Goal: Navigation & Orientation: Find specific page/section

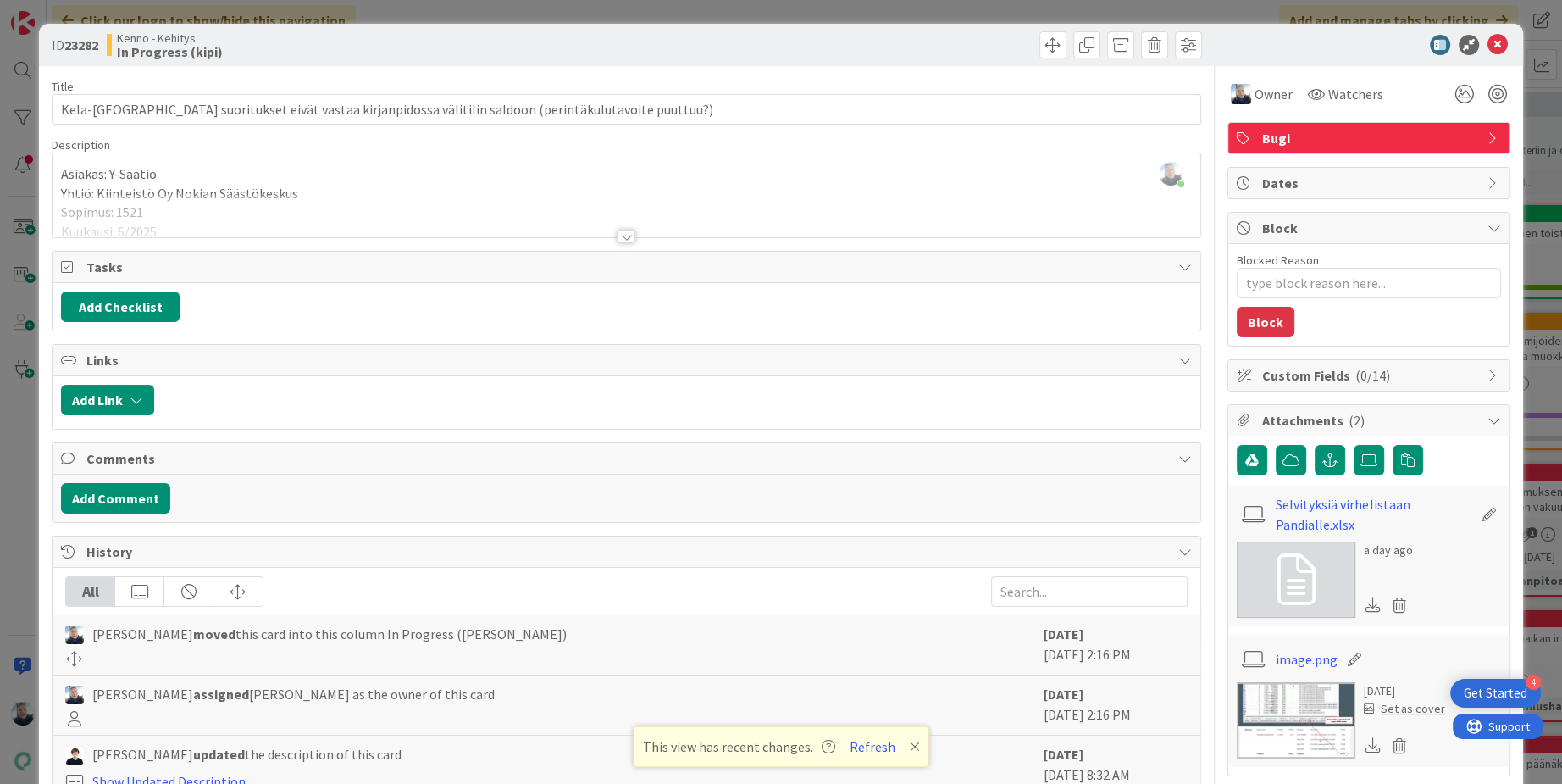
scroll to position [10456, 0]
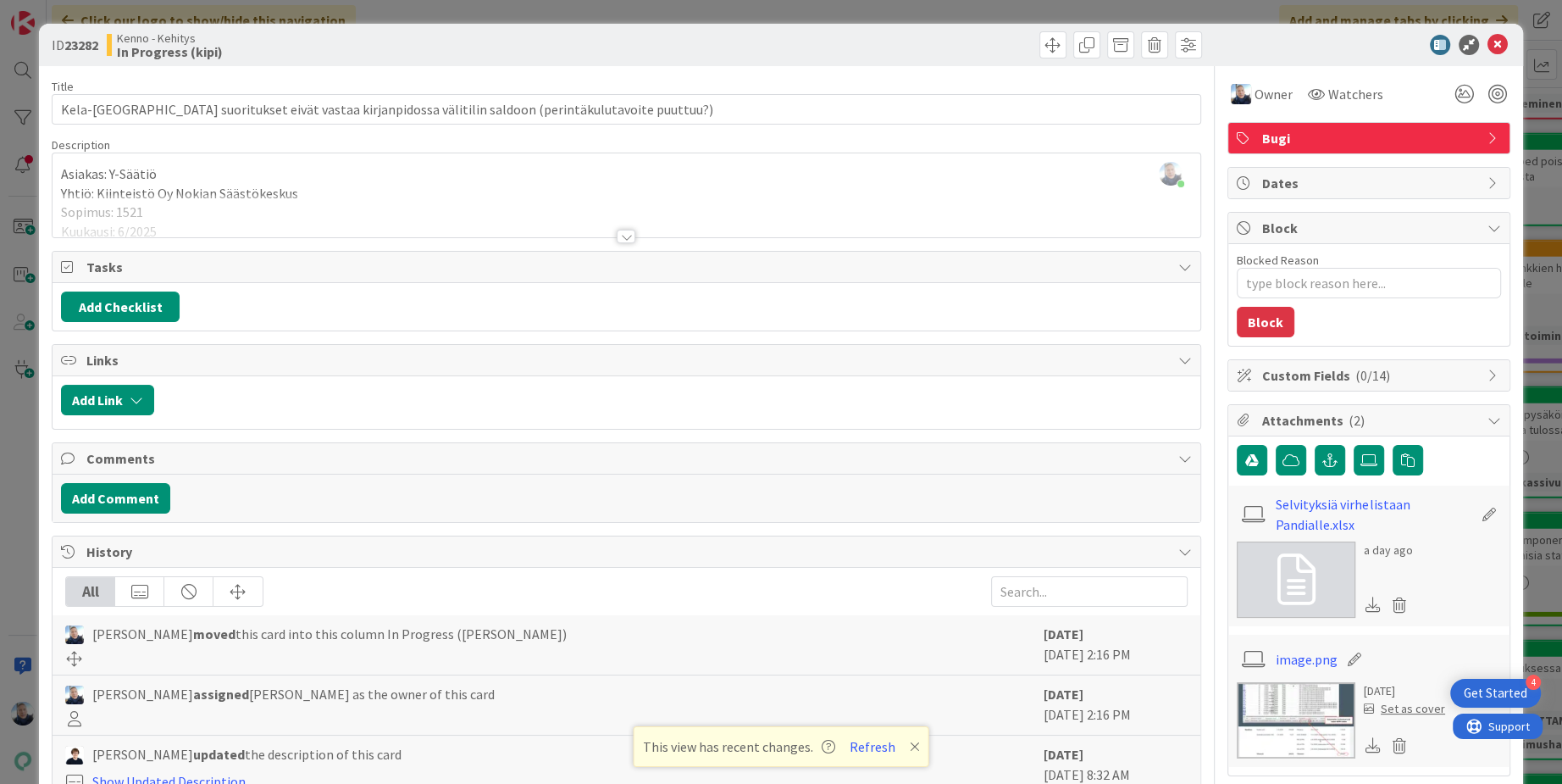
click at [491, 11] on div "ID 23282 Kenno - Kehitys In Progress (kipi) Title 102 / 128 Kela-vienneissä suo…" at bounding box center [781, 392] width 1562 height 784
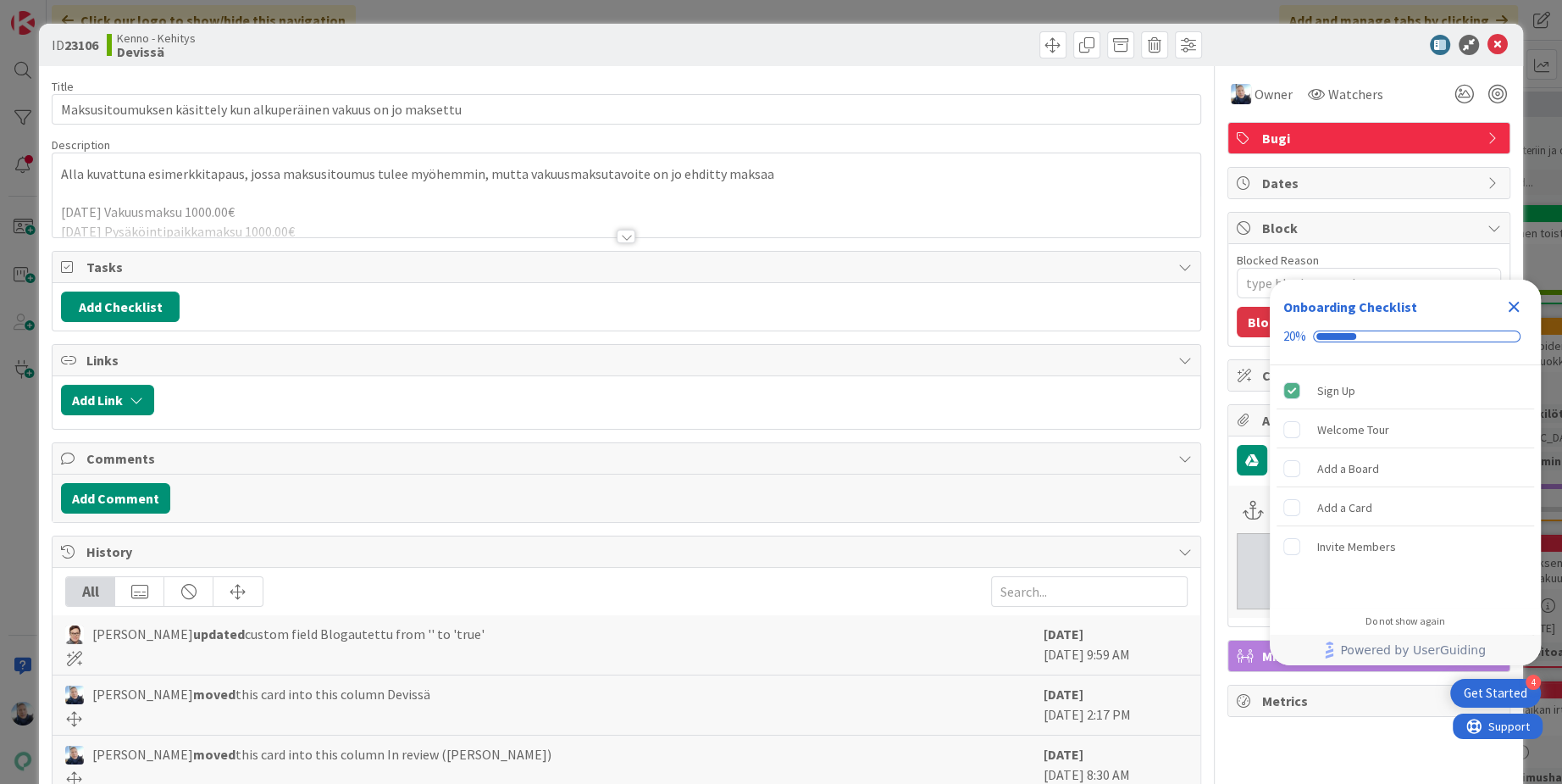
click at [614, 234] on div at bounding box center [626, 215] width 1148 height 43
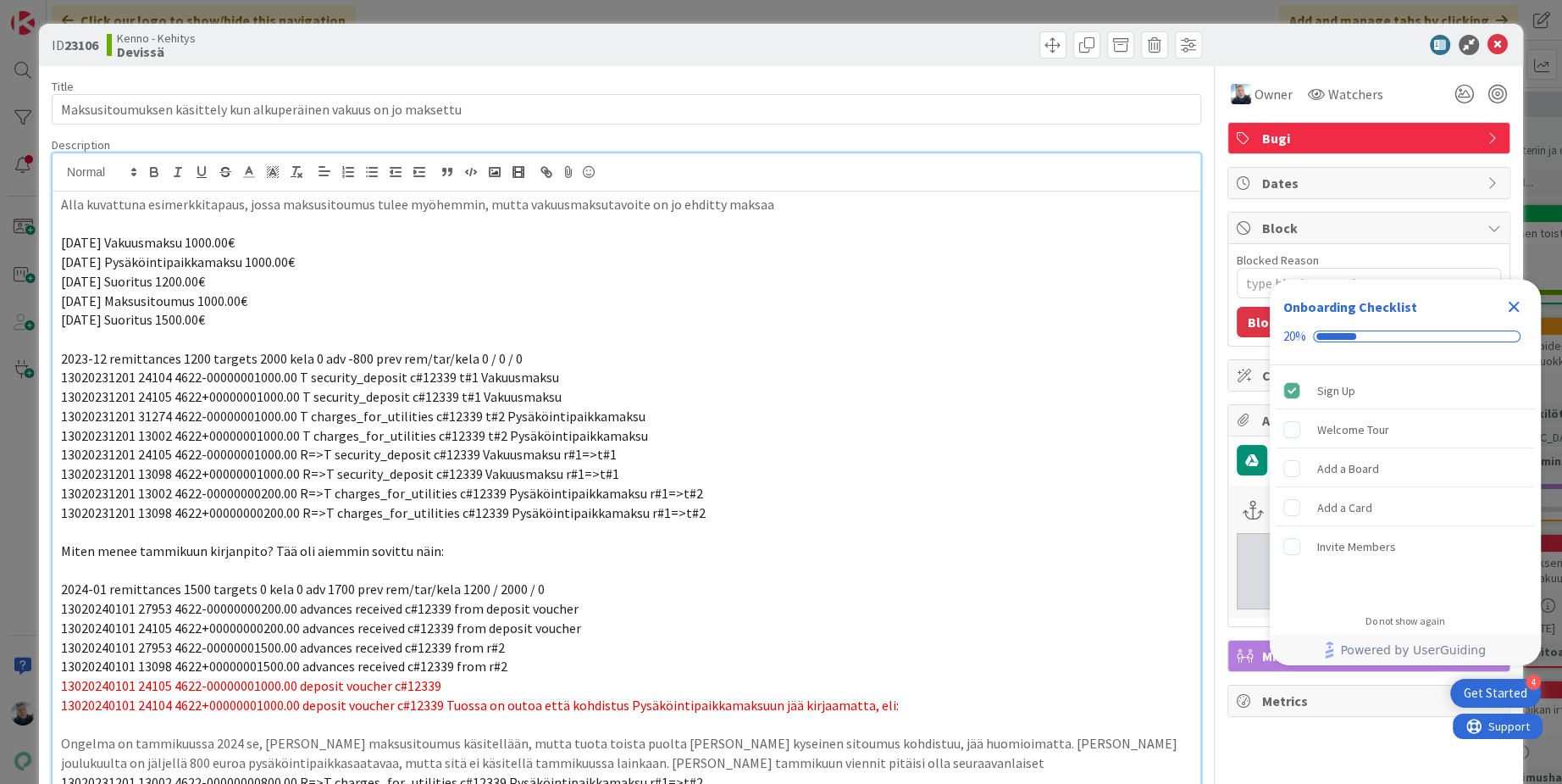
click at [583, 12] on div "ID 23106 Kenno - Kehitys Devissä Title 65 / 128 Maksusitoumuksen käsittely kun …" at bounding box center [781, 392] width 1562 height 784
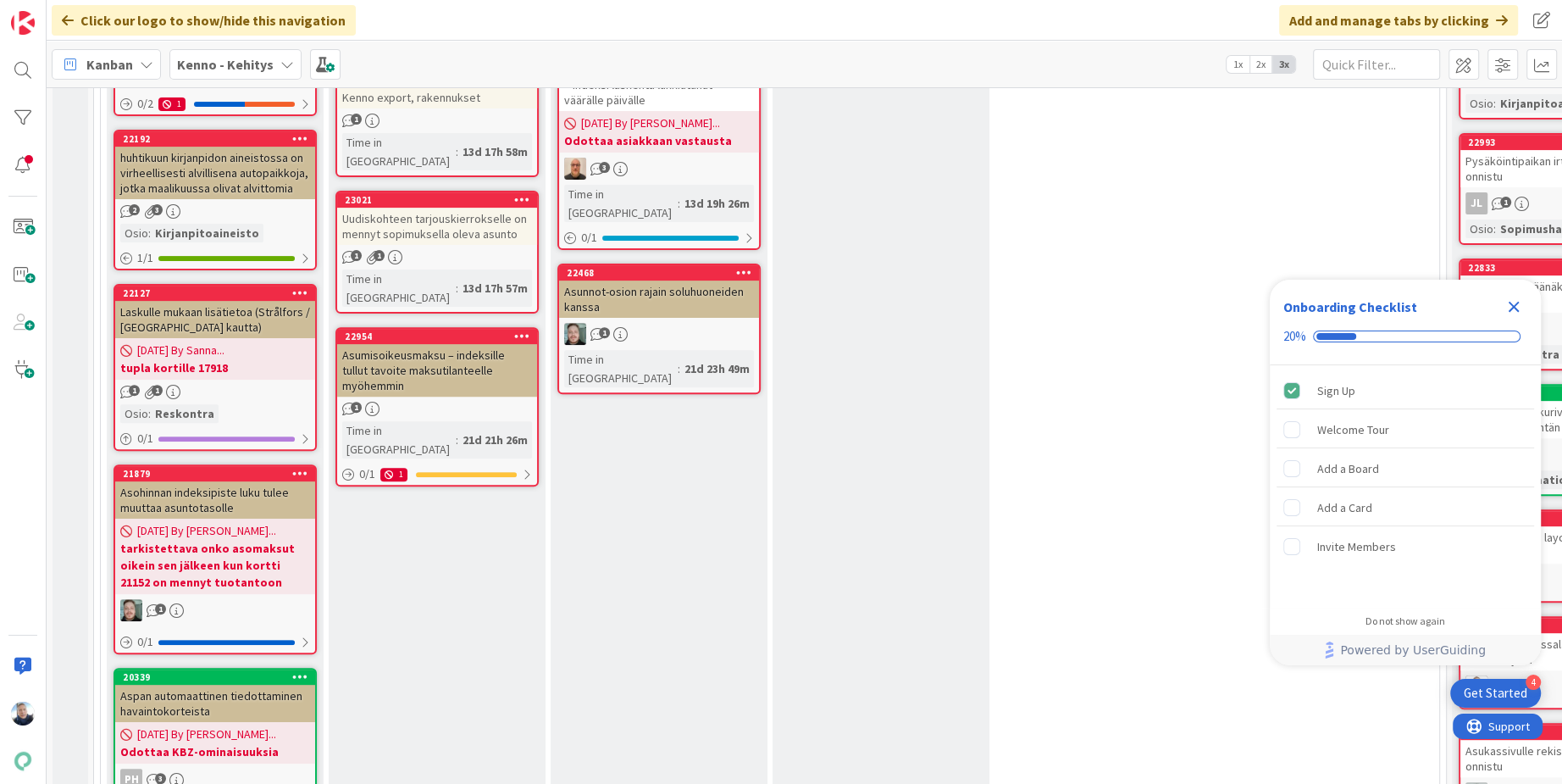
click at [1517, 306] on icon "Close Checklist" at bounding box center [1513, 306] width 20 height 20
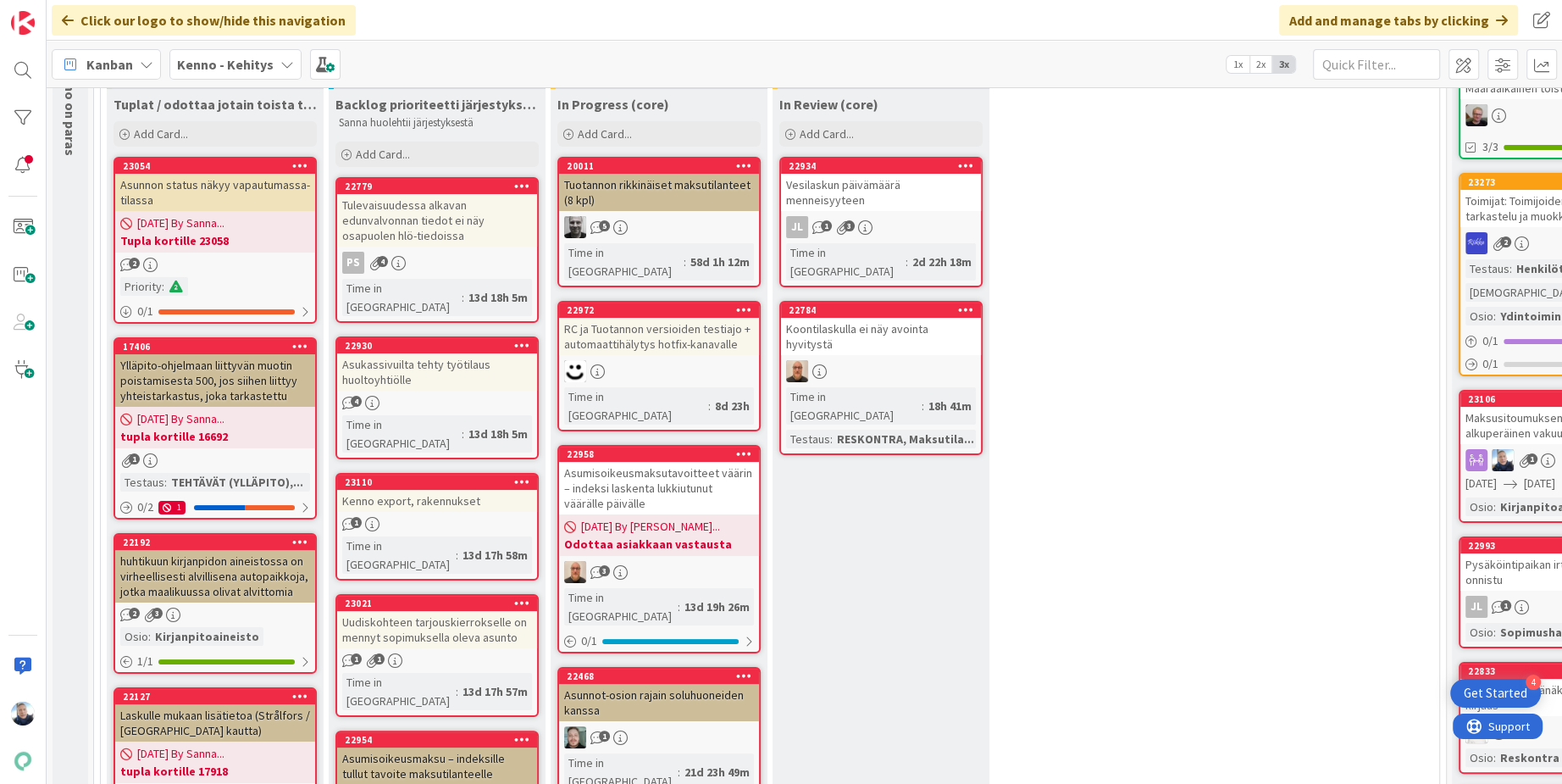
scroll to position [44, 0]
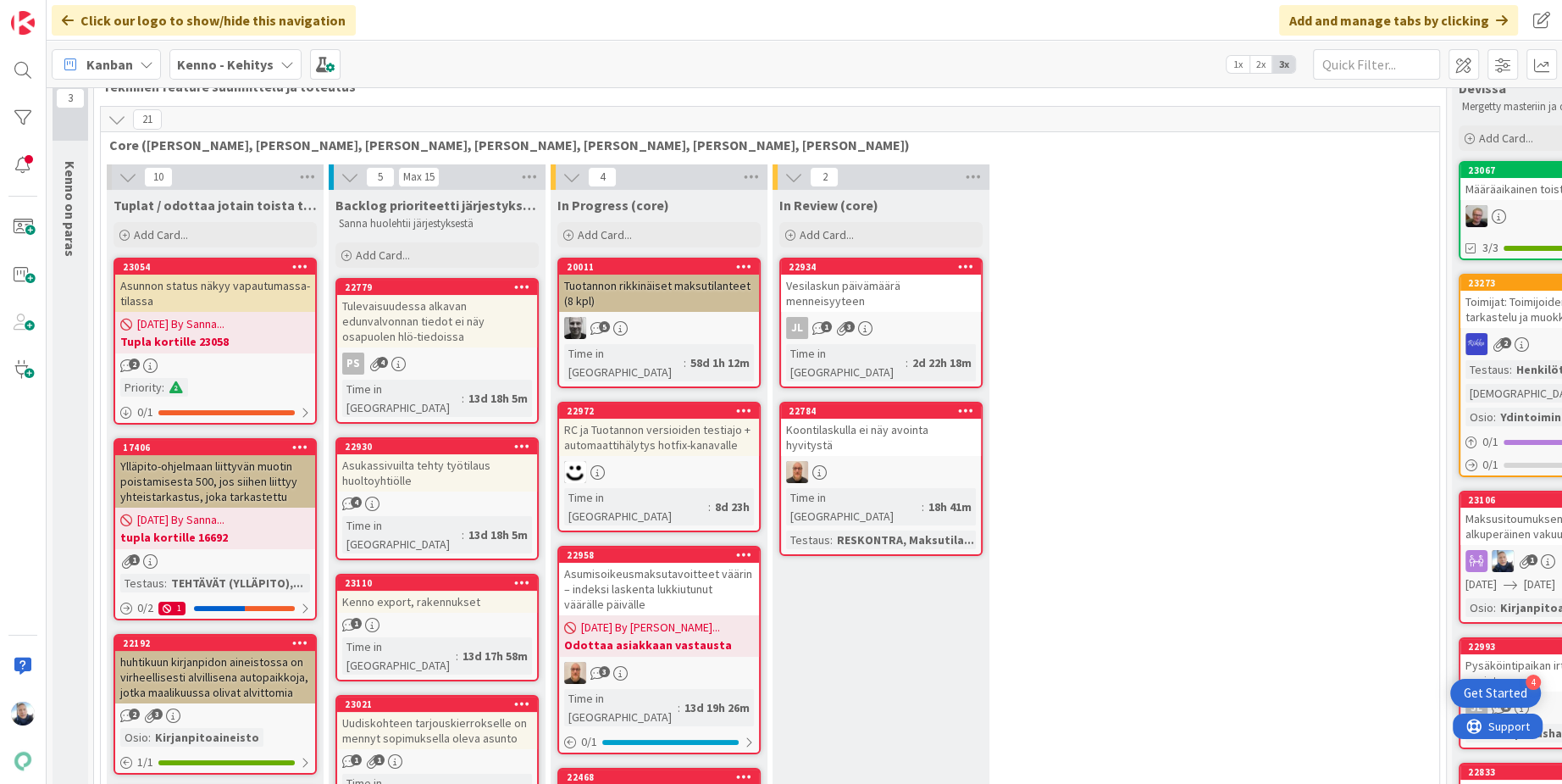
click at [674, 260] on div "20011" at bounding box center [659, 267] width 200 height 16
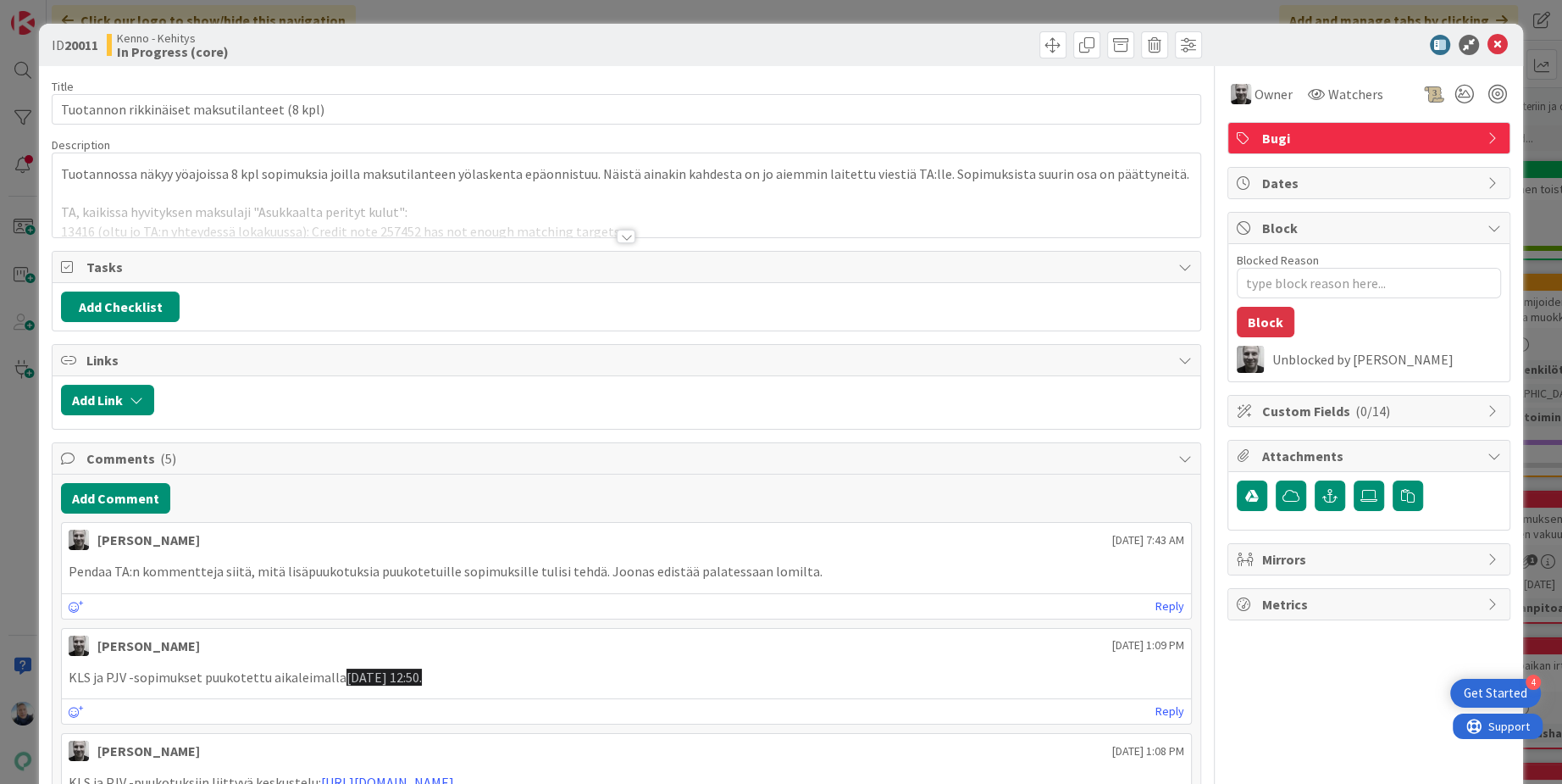
type textarea "x"
click at [626, 233] on div at bounding box center [625, 236] width 18 height 14
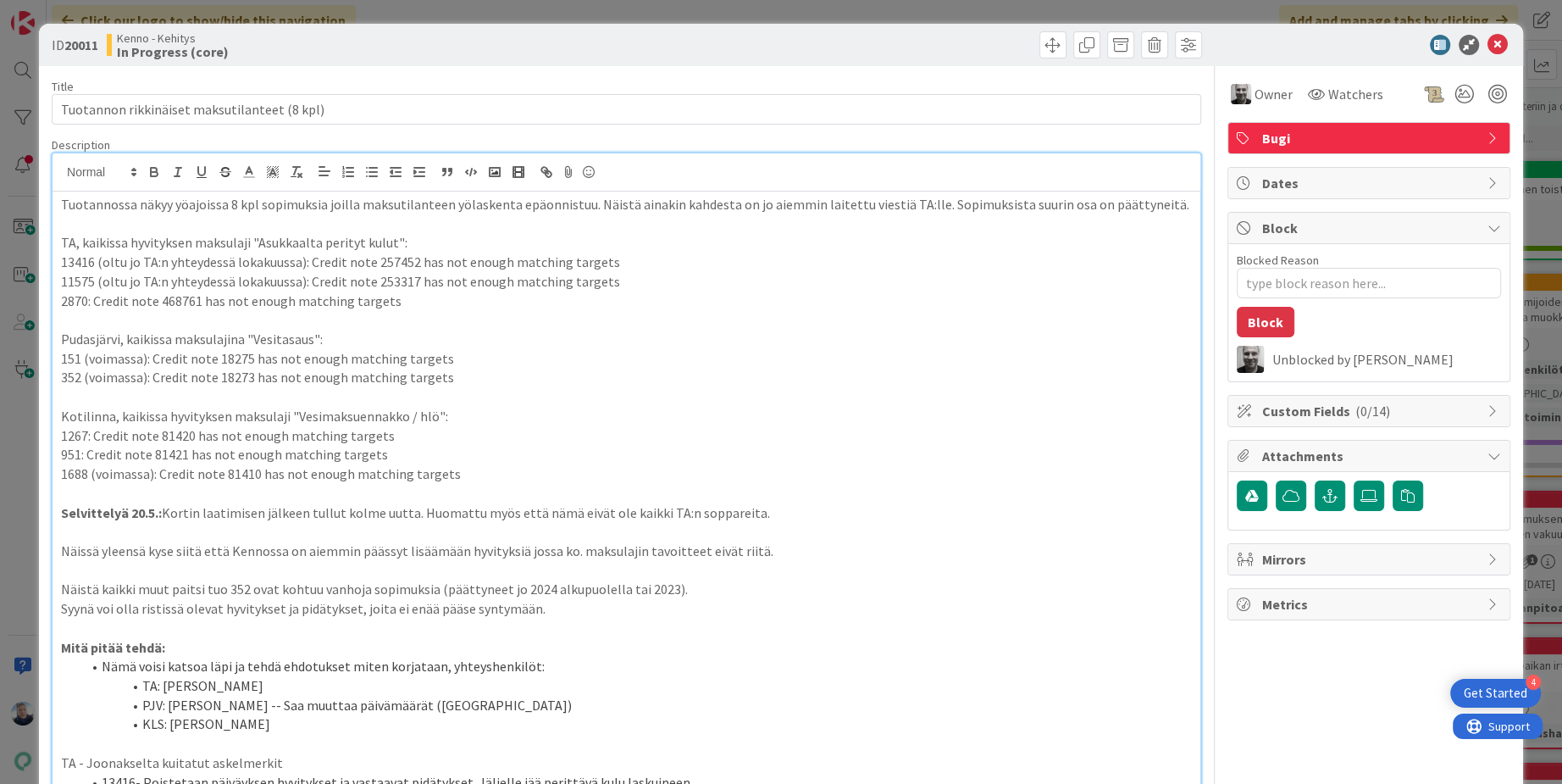
click at [739, 17] on div "ID 20011 Kenno - Kehitys In Progress (core) Title 44 / 128 Tuotannon rikkinäise…" at bounding box center [781, 392] width 1562 height 784
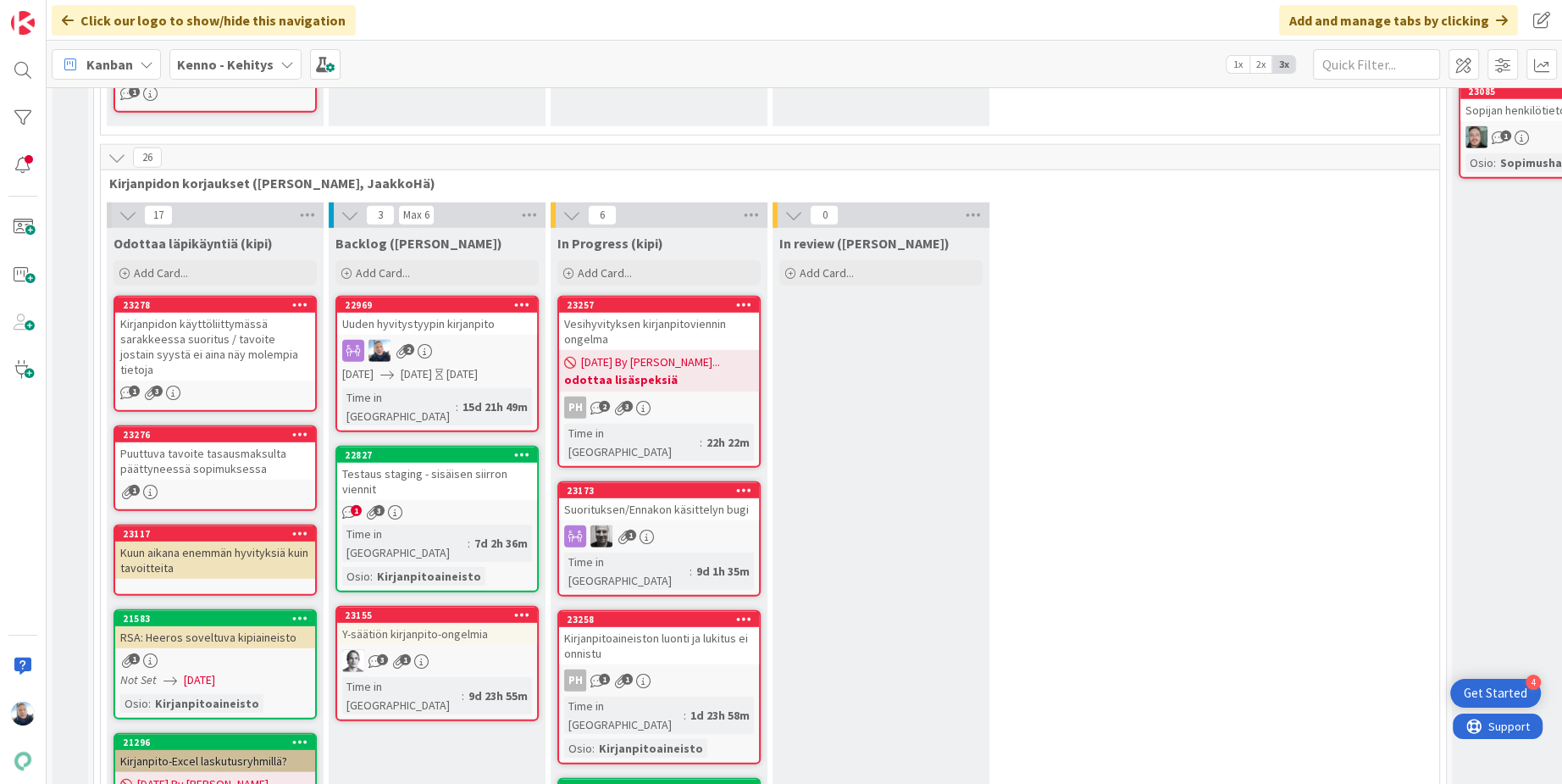
scroll to position [10879, 0]
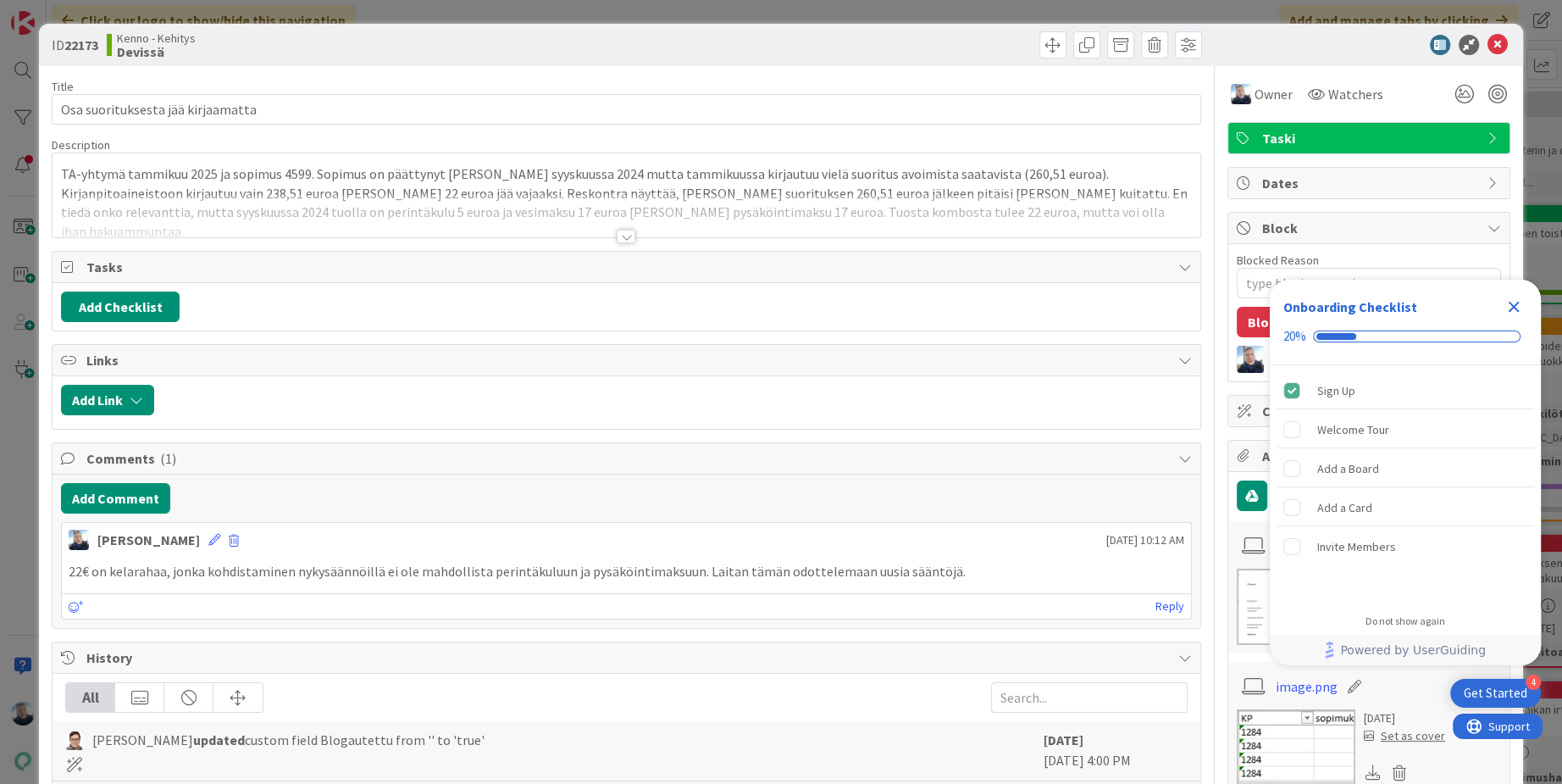
click at [632, 235] on div at bounding box center [625, 236] width 18 height 14
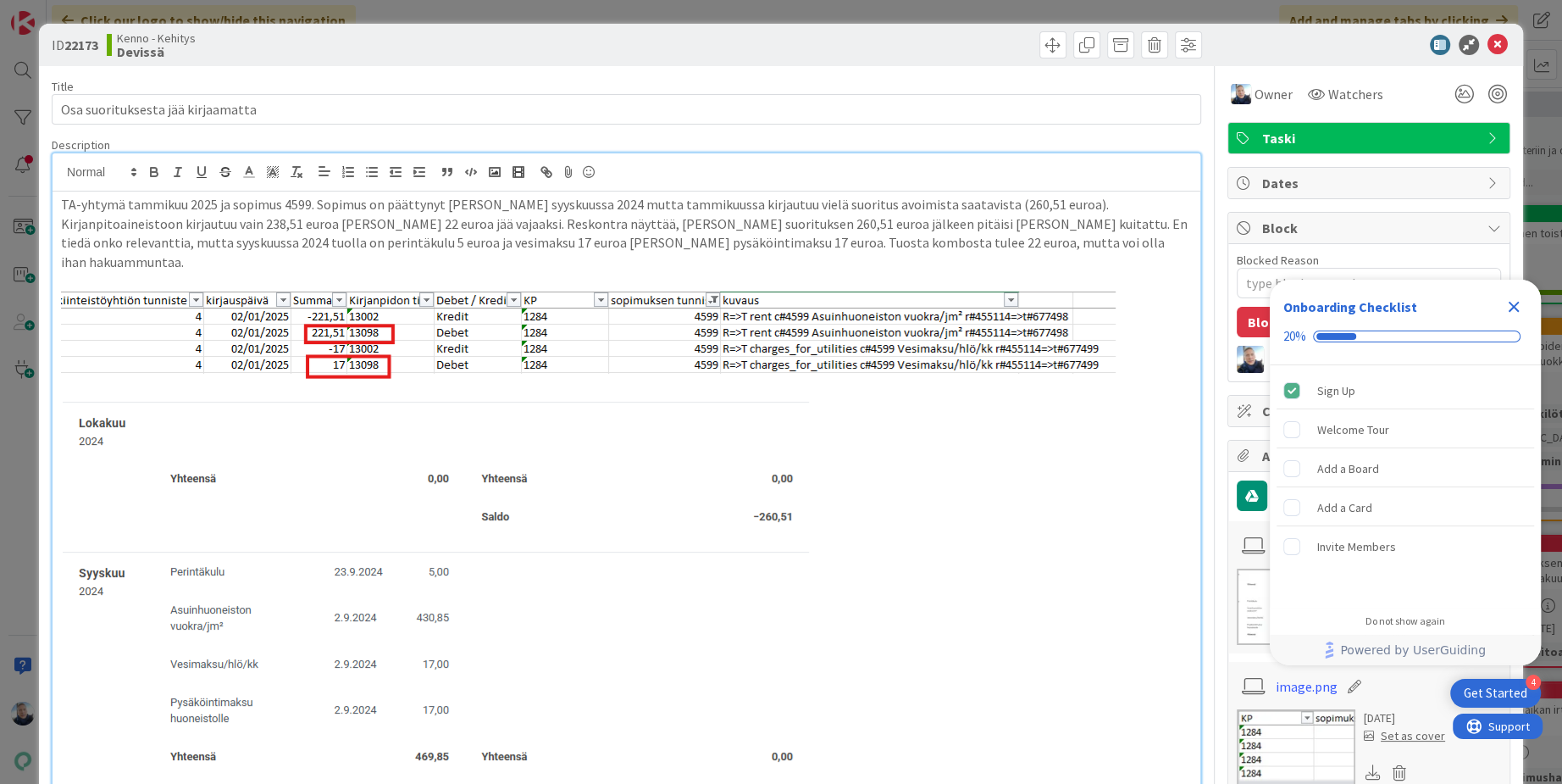
type textarea "x"
